Goal: Information Seeking & Learning: Learn about a topic

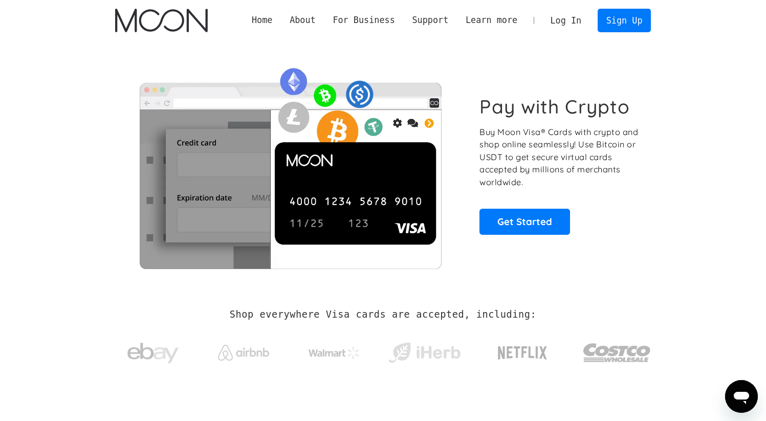
click at [562, 20] on link "Log In" at bounding box center [566, 20] width 48 height 23
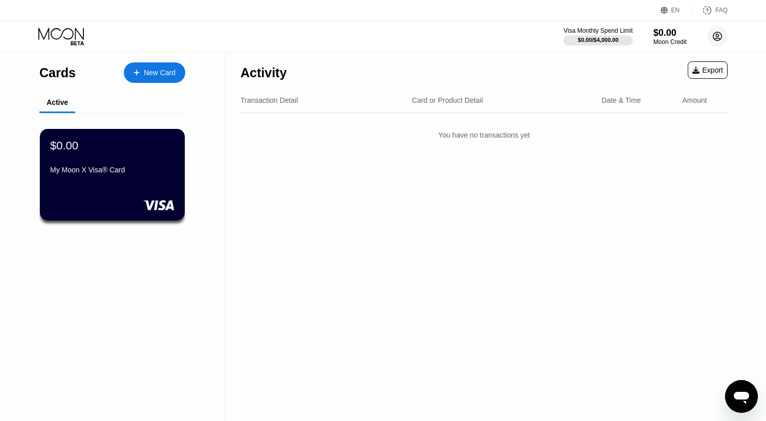
click at [717, 35] on circle at bounding box center [717, 36] width 20 height 20
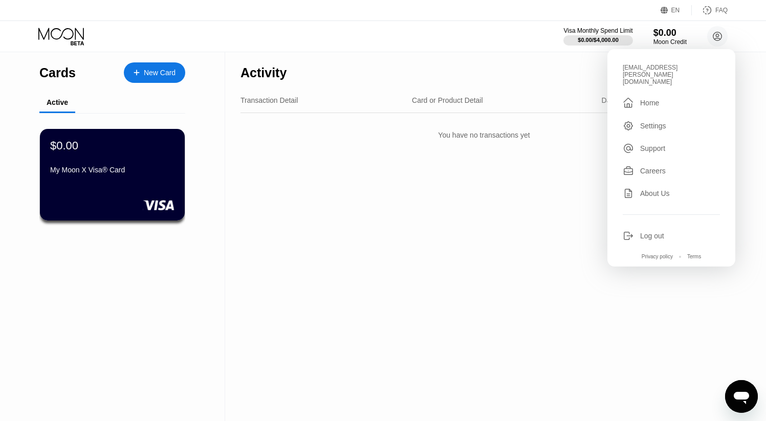
click at [546, 77] on div "Activity Export" at bounding box center [484, 70] width 487 height 36
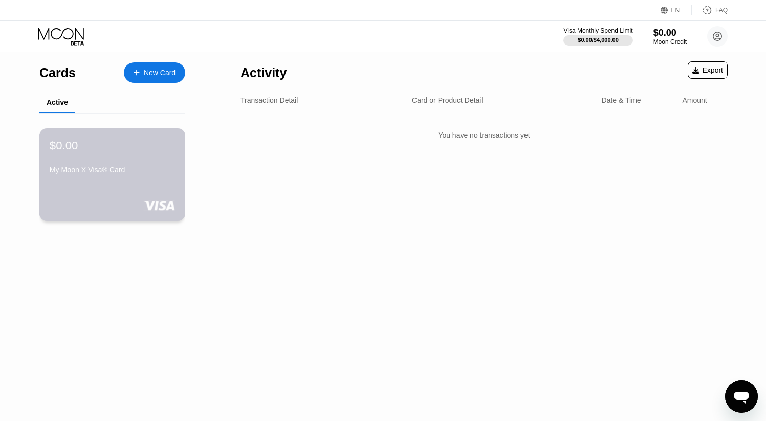
click at [143, 179] on div "$0.00 My Moon X Visa® Card" at bounding box center [112, 174] width 146 height 93
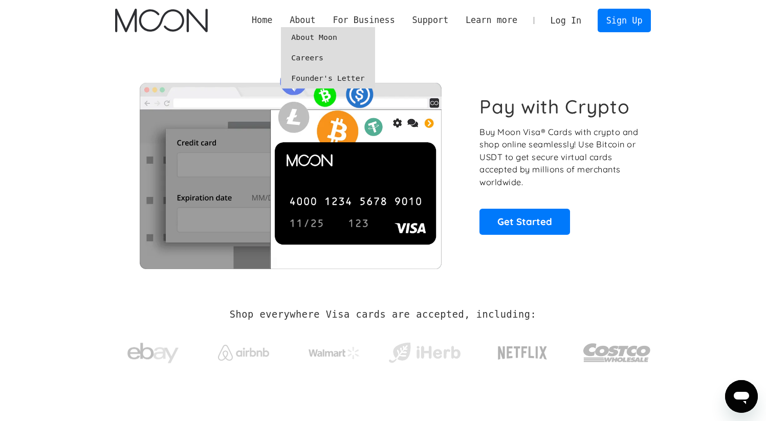
click at [323, 77] on link "Founder's Letter" at bounding box center [328, 78] width 94 height 20
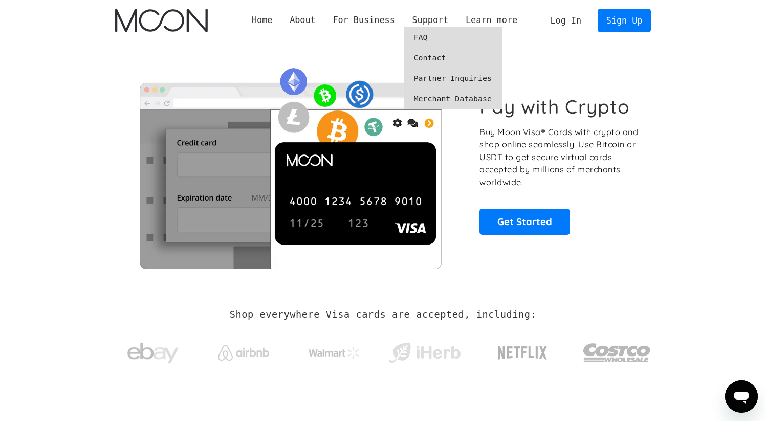
click at [421, 38] on link "FAQ" at bounding box center [453, 37] width 98 height 20
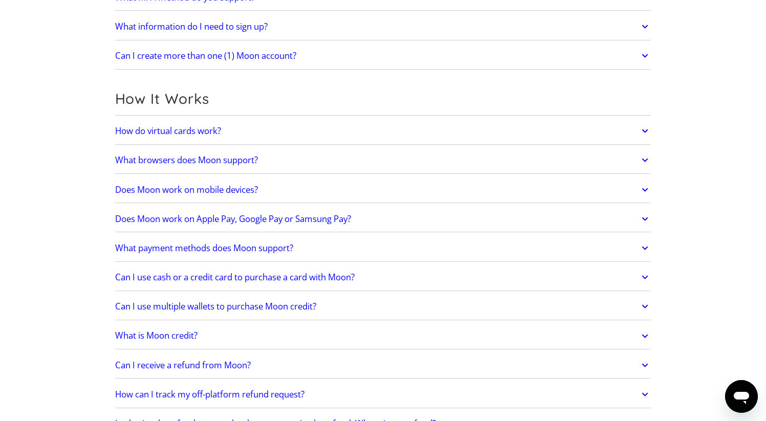
scroll to position [221, 0]
click at [642, 133] on icon at bounding box center [645, 130] width 12 height 18
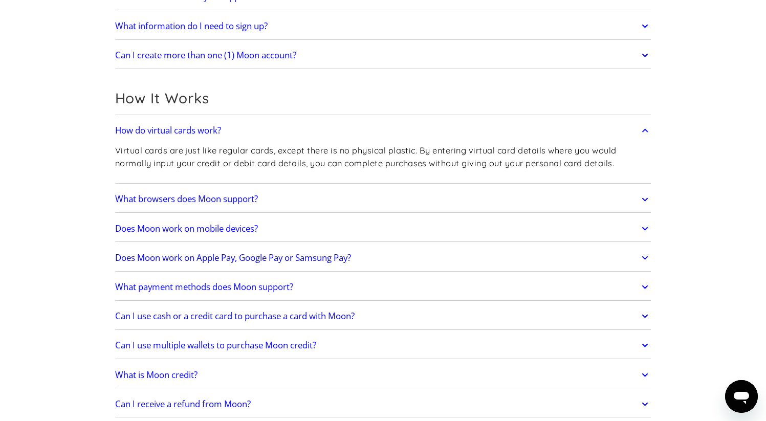
click at [644, 200] on icon at bounding box center [645, 200] width 6 height 4
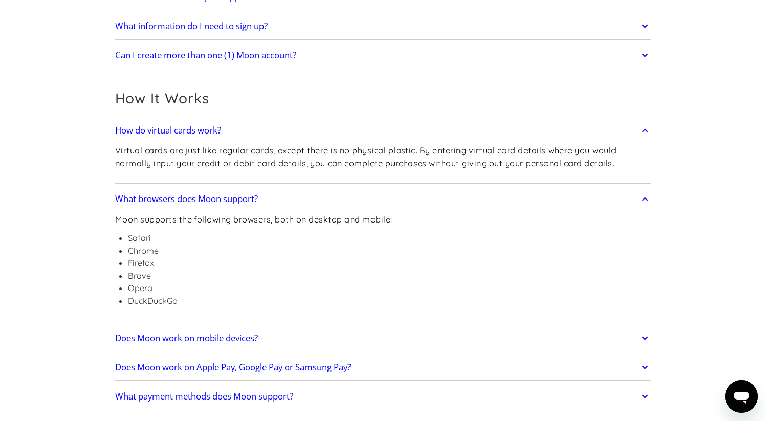
click at [644, 200] on icon at bounding box center [645, 199] width 12 height 18
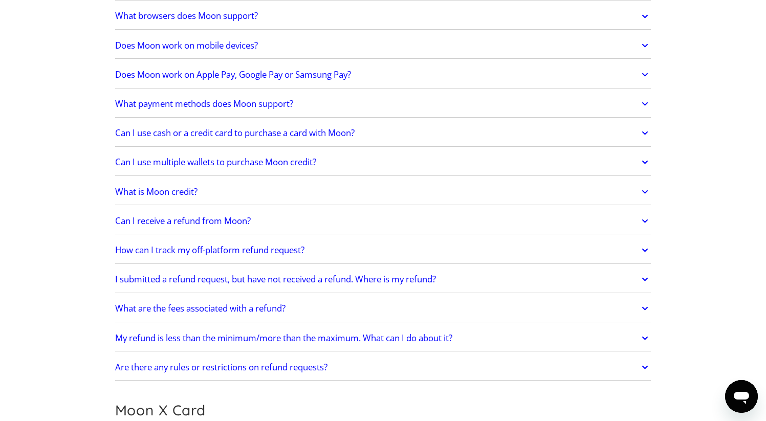
scroll to position [408, 0]
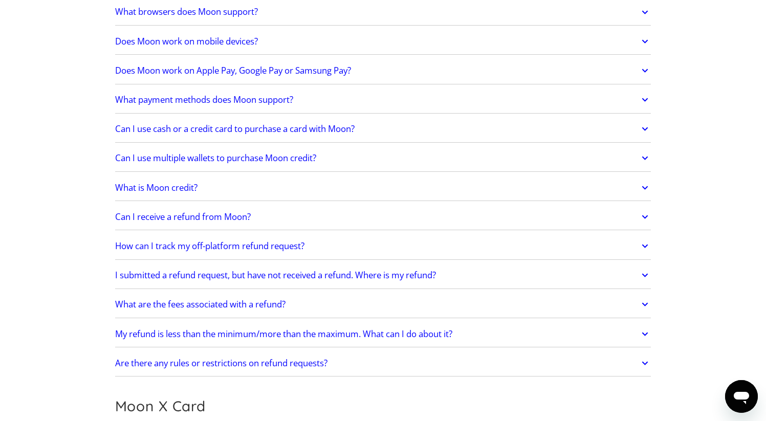
click at [644, 70] on icon at bounding box center [645, 71] width 6 height 4
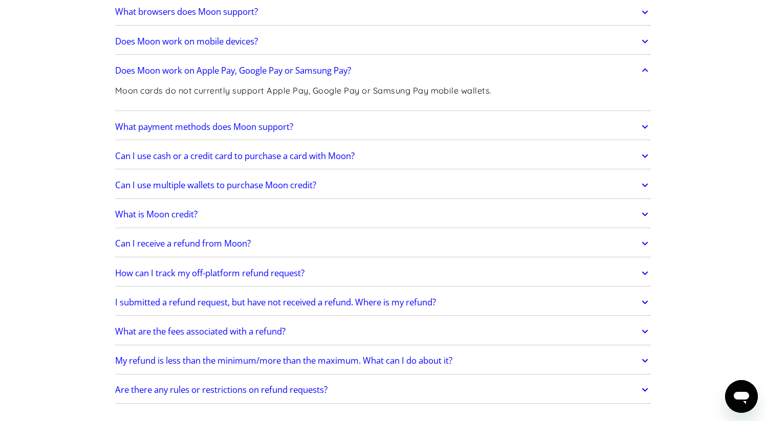
click at [644, 70] on icon at bounding box center [645, 71] width 6 height 4
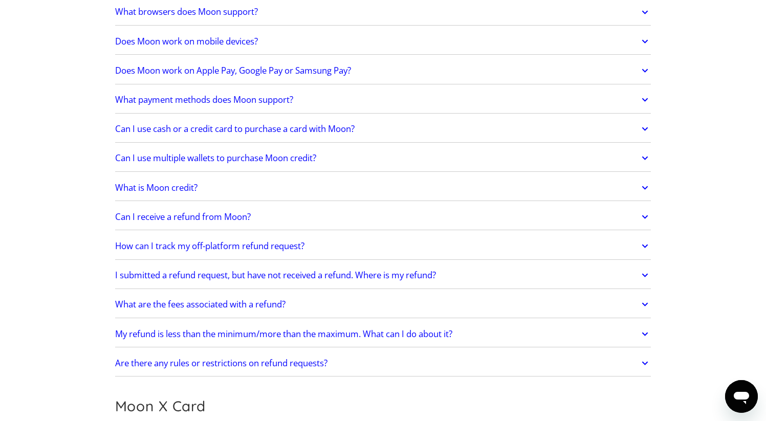
click at [644, 97] on icon at bounding box center [645, 100] width 12 height 18
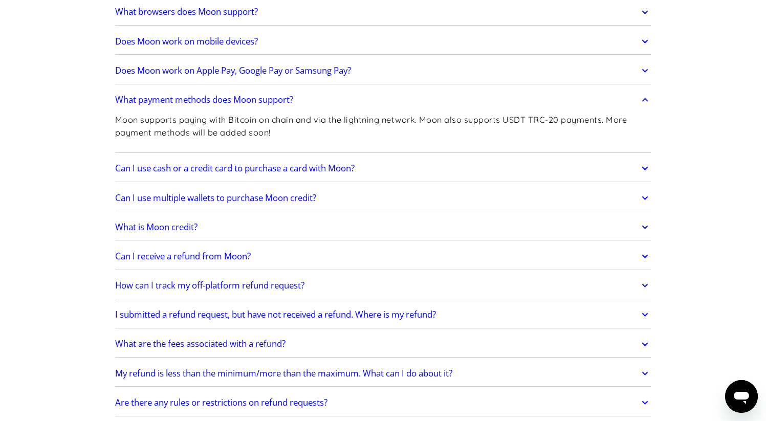
click at [644, 99] on icon at bounding box center [645, 100] width 6 height 4
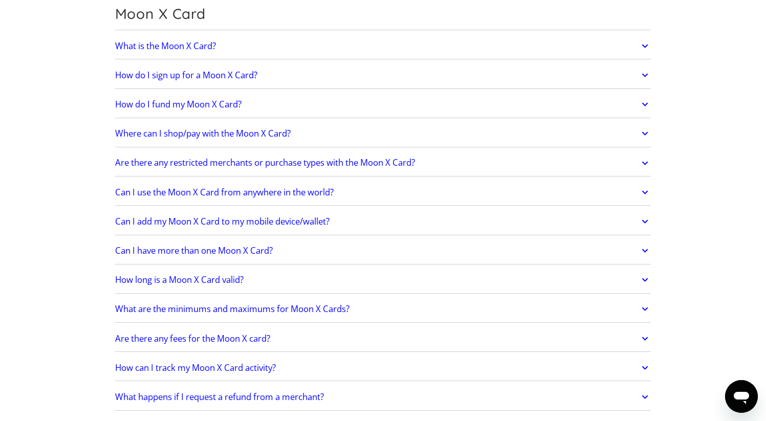
scroll to position [796, 0]
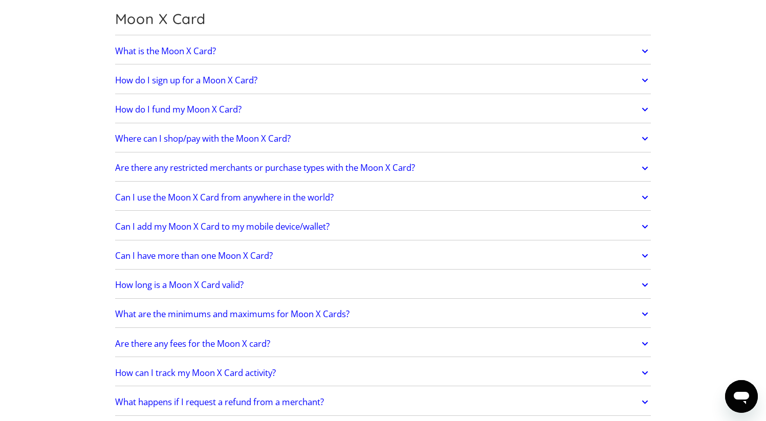
click at [643, 168] on icon at bounding box center [645, 168] width 12 height 18
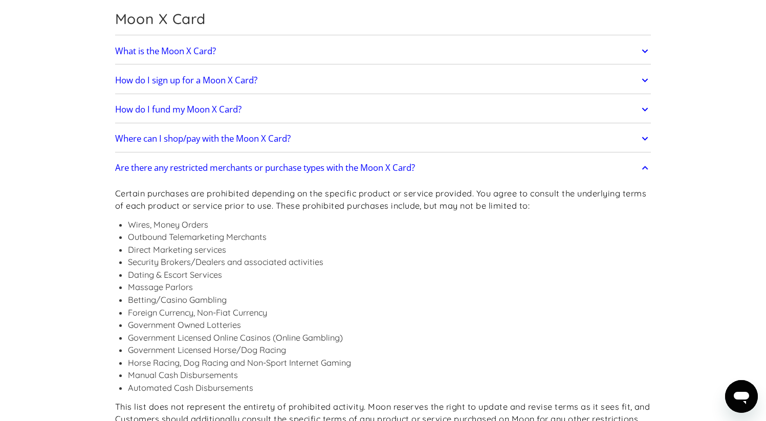
click at [643, 168] on icon at bounding box center [645, 168] width 6 height 4
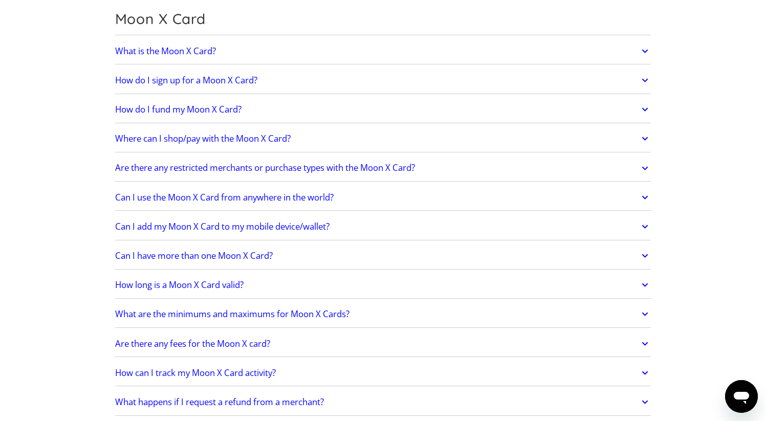
click at [644, 225] on icon at bounding box center [645, 227] width 12 height 18
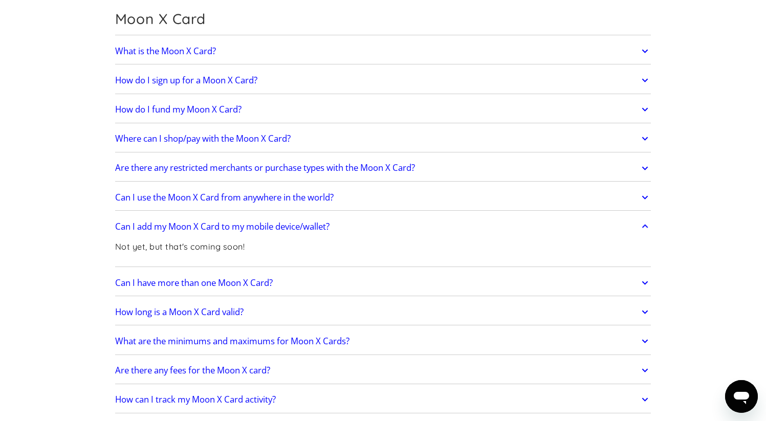
click at [644, 225] on icon at bounding box center [645, 227] width 12 height 18
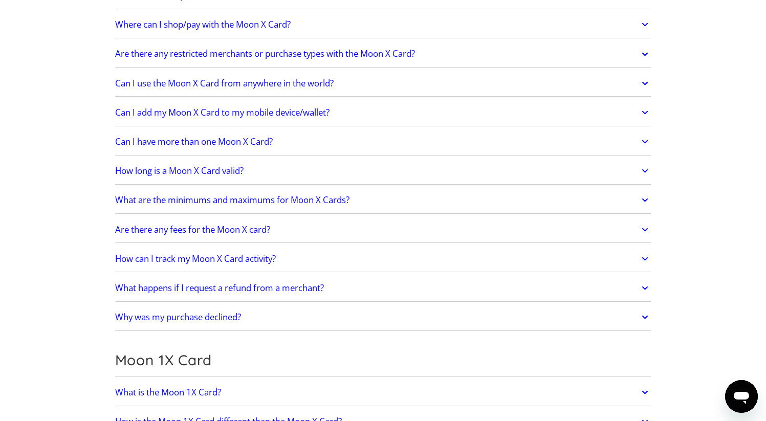
scroll to position [912, 0]
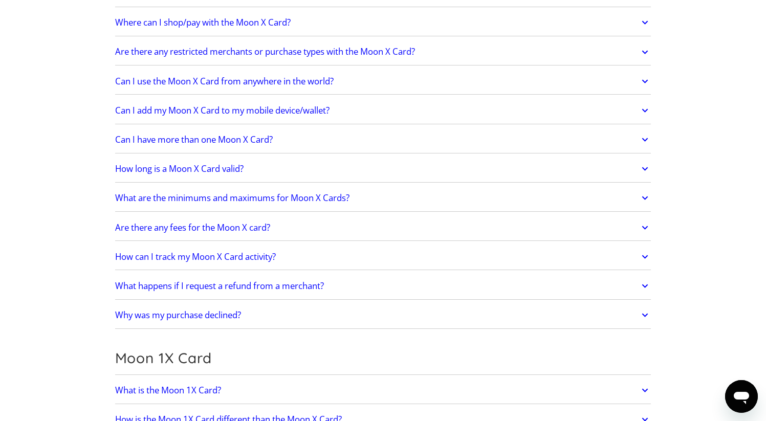
click at [649, 170] on icon at bounding box center [645, 169] width 12 height 18
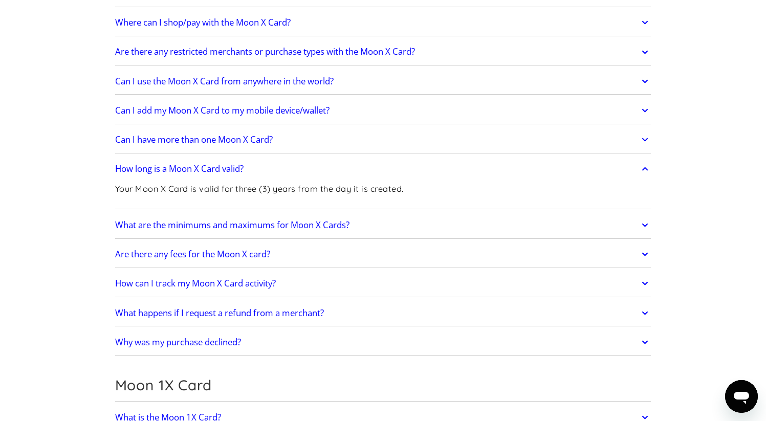
click at [645, 170] on icon at bounding box center [645, 169] width 12 height 18
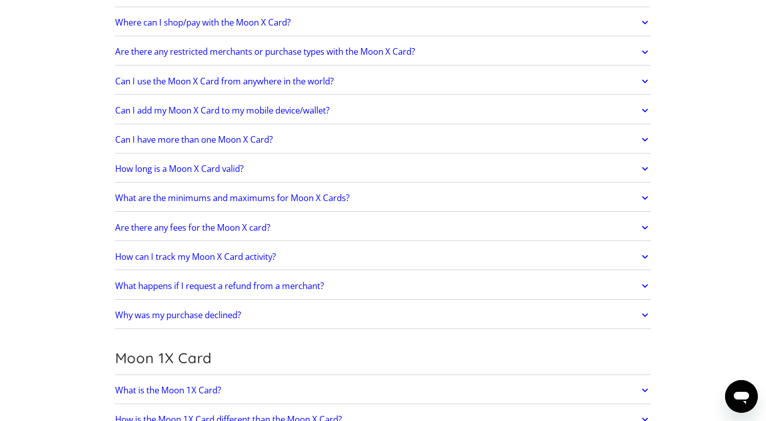
click at [646, 314] on icon at bounding box center [645, 315] width 12 height 18
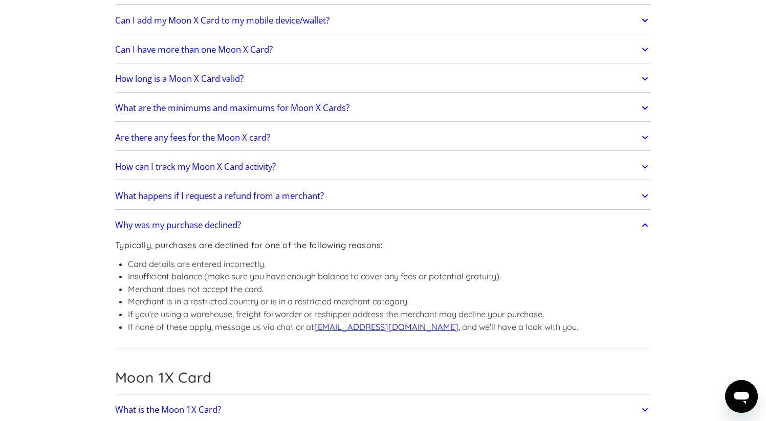
scroll to position [1007, 0]
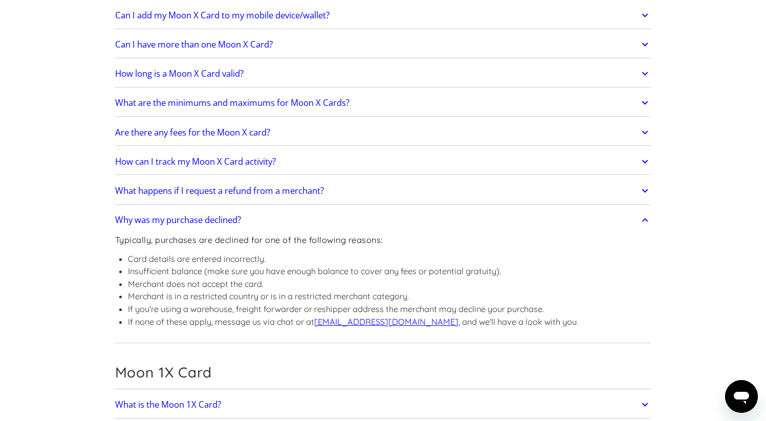
click at [645, 219] on icon at bounding box center [645, 220] width 6 height 4
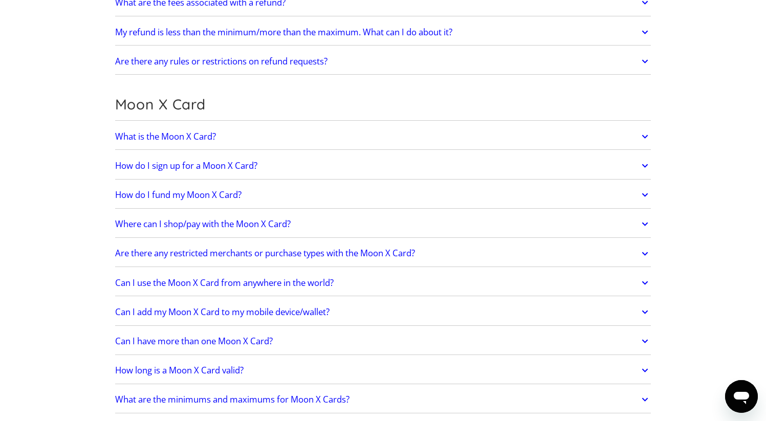
scroll to position [709, 0]
